Goal: Information Seeking & Learning: Learn about a topic

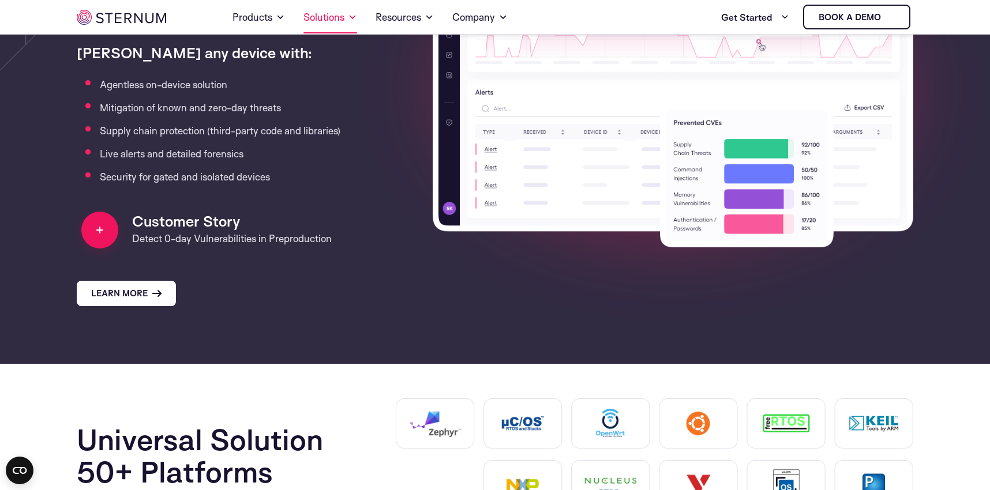
scroll to position [1139, 0]
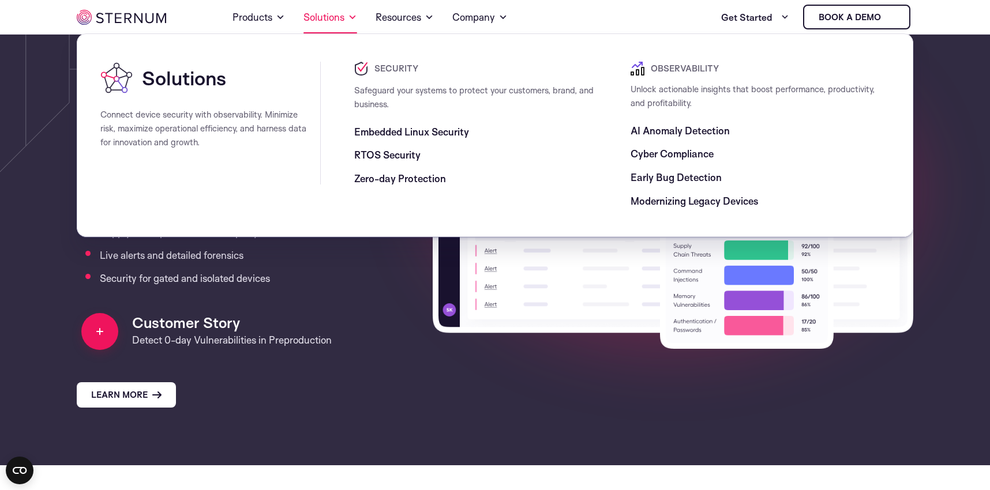
click at [326, 18] on link "Solutions" at bounding box center [330, 17] width 54 height 32
click at [402, 133] on span "Embedded Linux Security" at bounding box center [411, 132] width 115 height 14
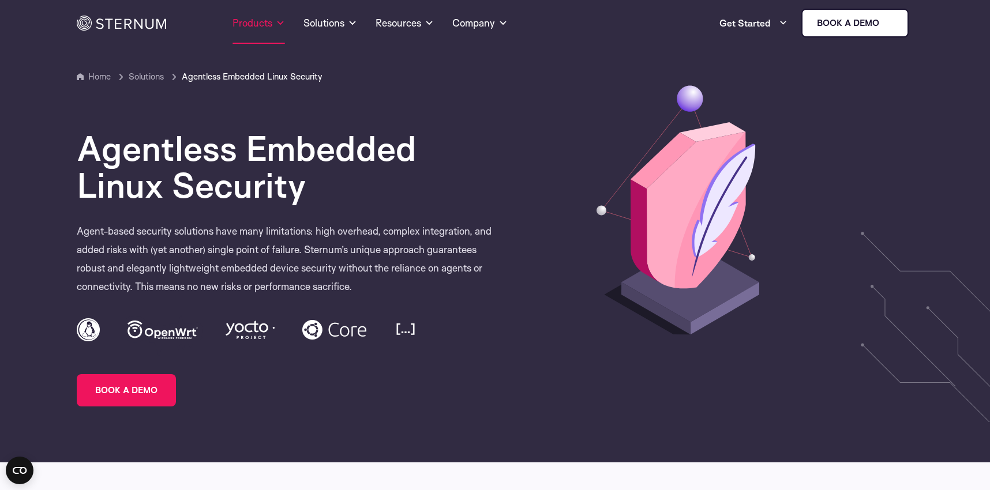
click at [264, 27] on link "Products" at bounding box center [258, 23] width 52 height 42
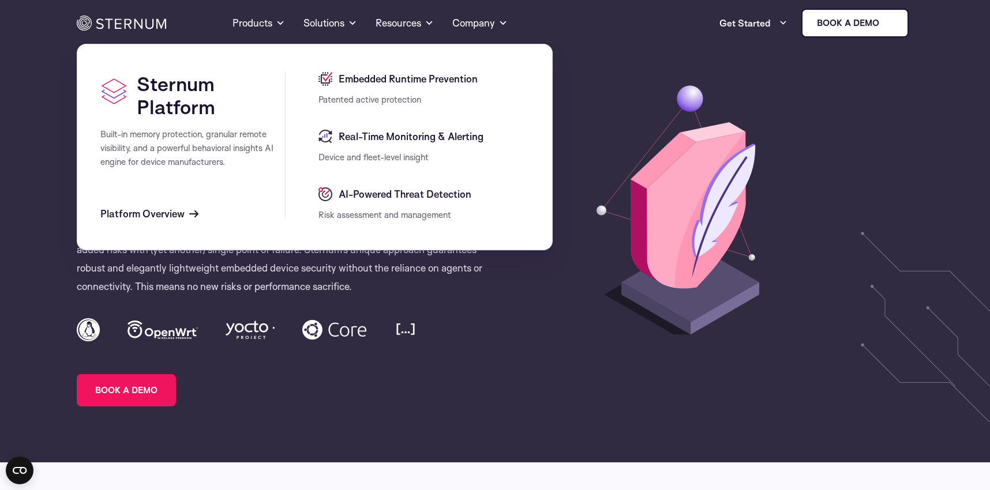
click at [384, 94] on span "Patented active protection" at bounding box center [369, 99] width 103 height 11
click at [391, 75] on span "Embedded Runtime Prevention" at bounding box center [407, 79] width 142 height 14
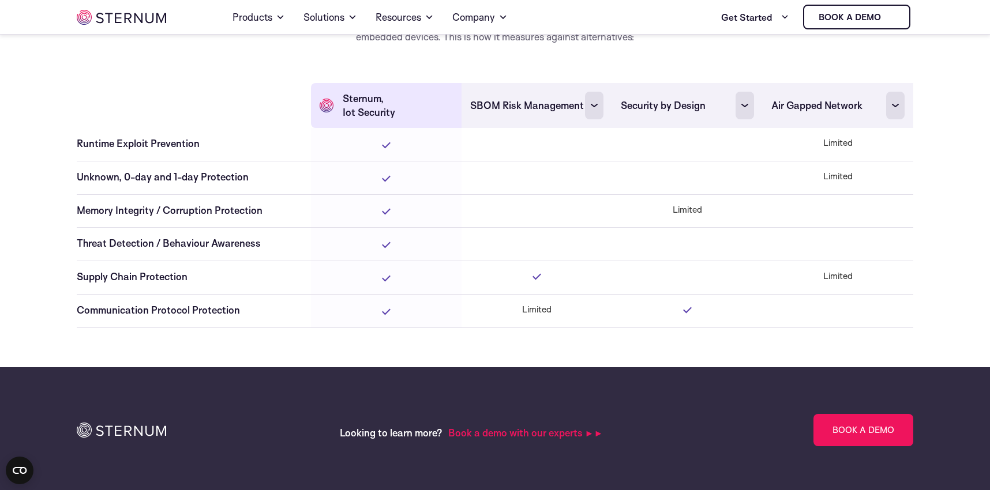
scroll to position [3225, 0]
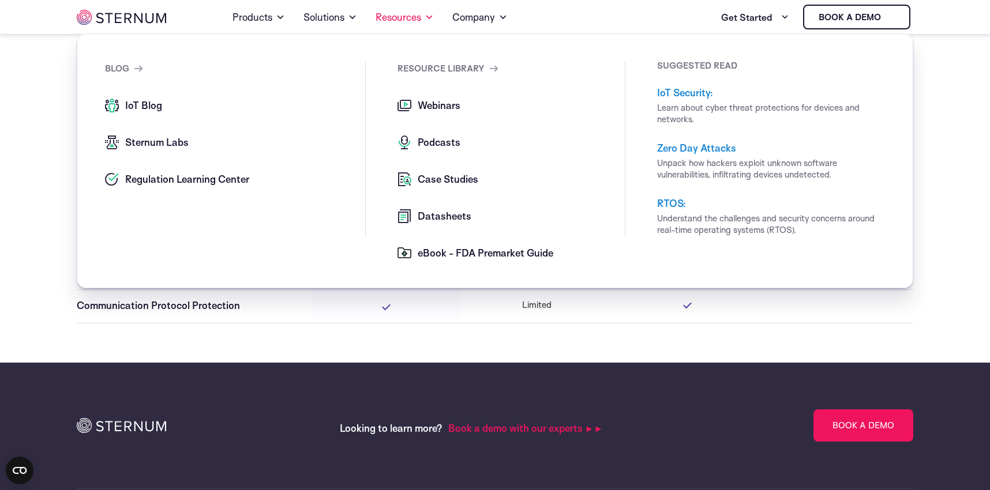
click at [443, 112] on span "Webinars" at bounding box center [438, 106] width 46 height 14
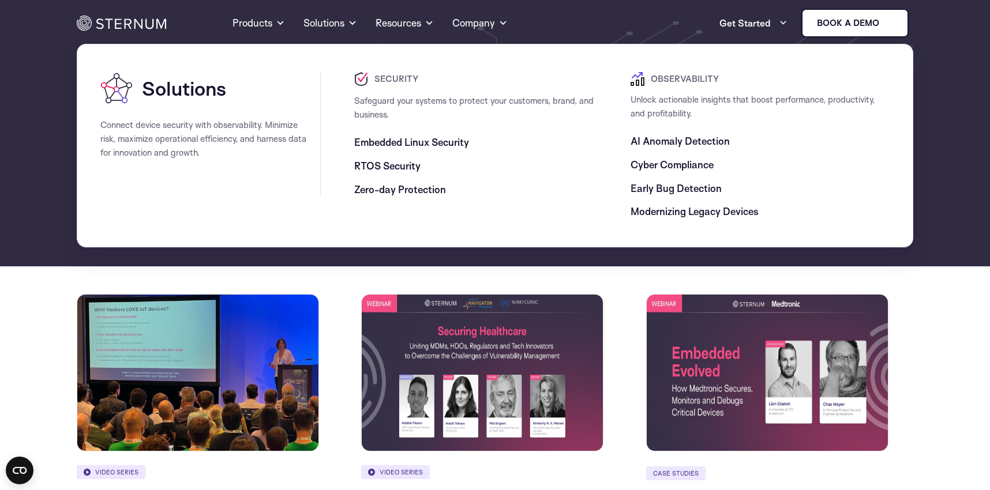
click at [665, 137] on span "AI Anomaly Detection" at bounding box center [679, 141] width 99 height 14
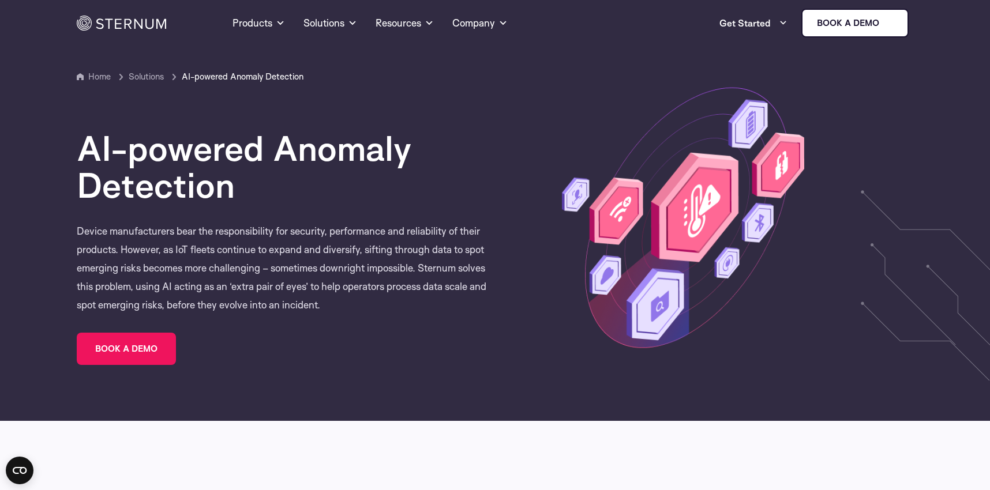
click at [130, 20] on img at bounding box center [121, 23] width 89 height 15
